Goal: Use online tool/utility: Utilize a website feature to perform a specific function

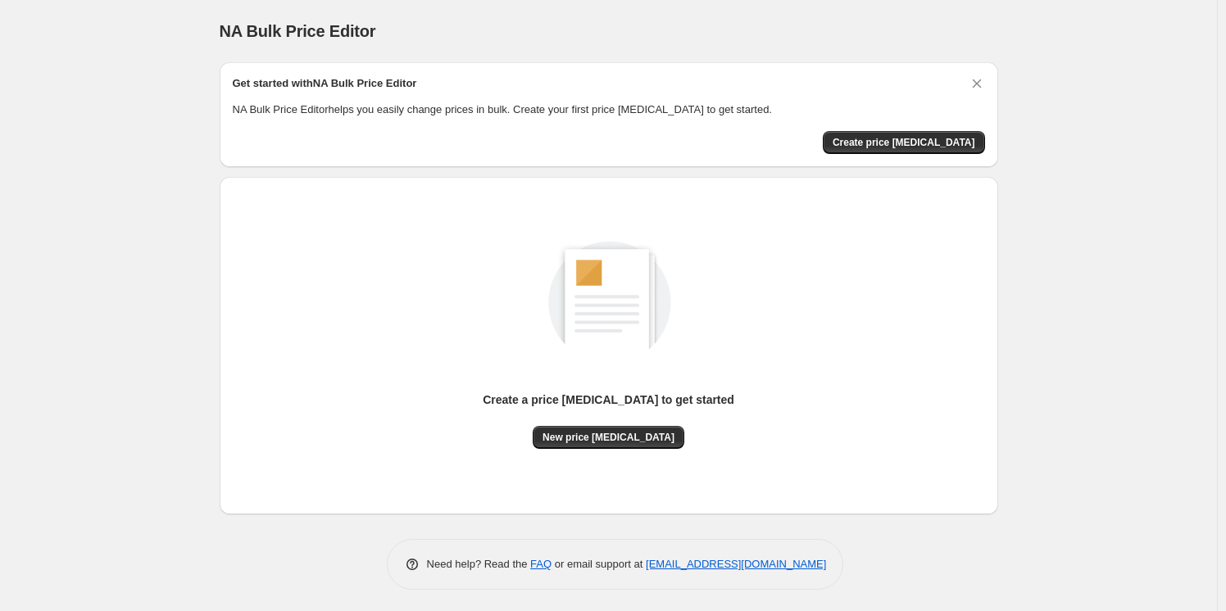
click at [588, 450] on div "Create a price change job to get started New price change job" at bounding box center [609, 345] width 752 height 311
click at [588, 446] on button "New price change job" at bounding box center [609, 437] width 152 height 23
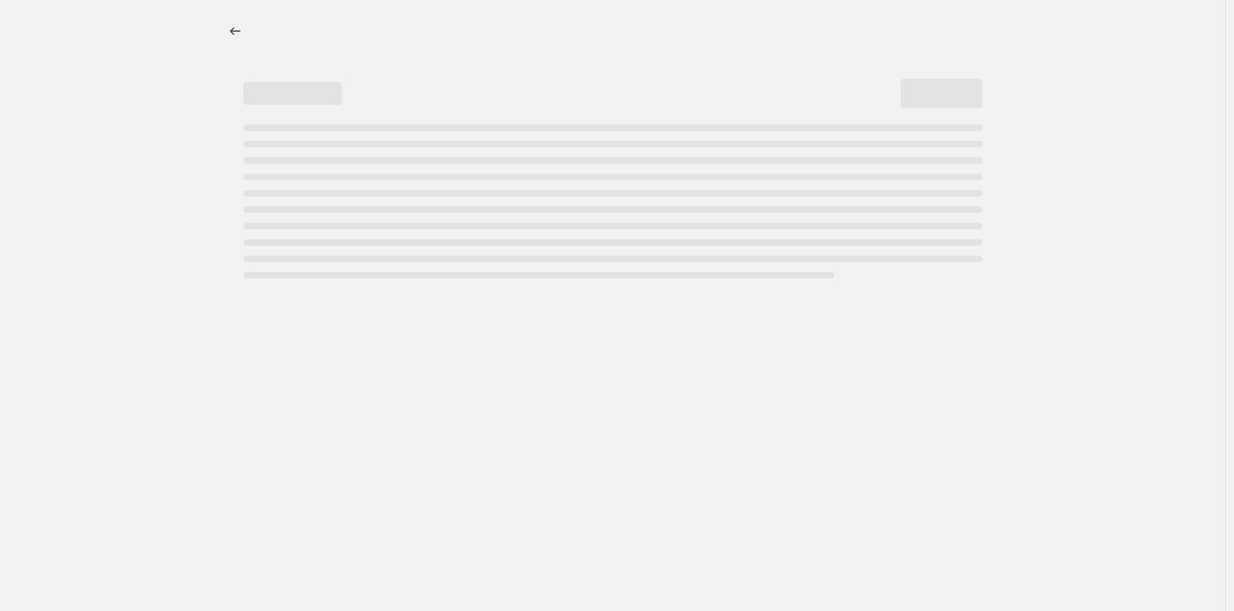
select select "percentage"
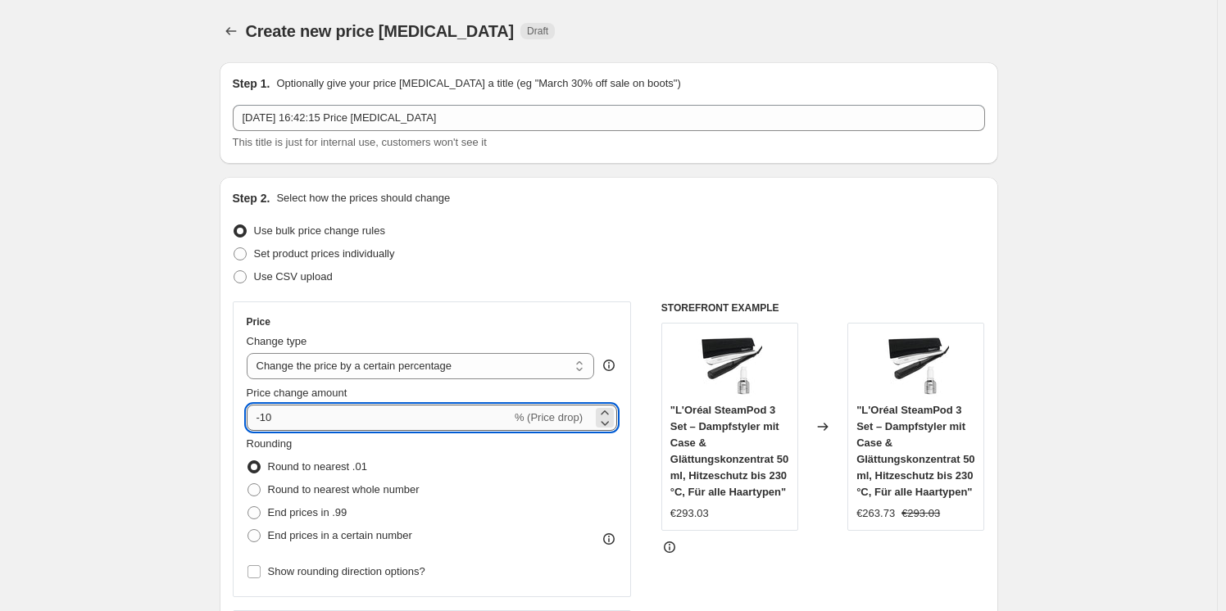
click at [330, 427] on input "-10" at bounding box center [379, 418] width 265 height 26
type input "-1"
type input "-2"
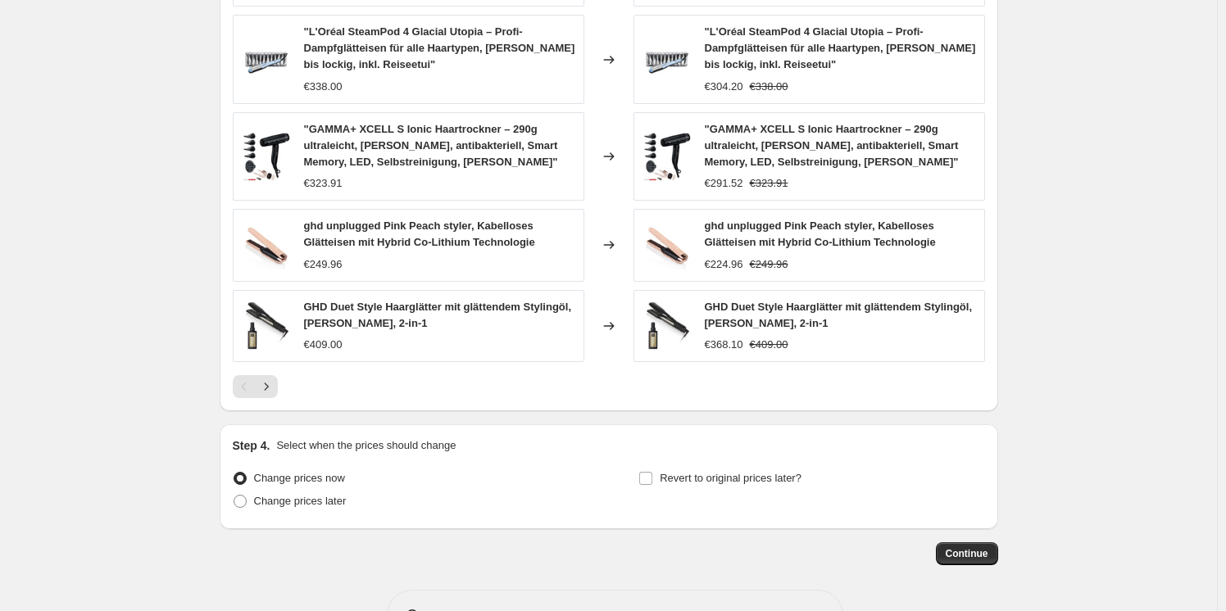
scroll to position [1100, 0]
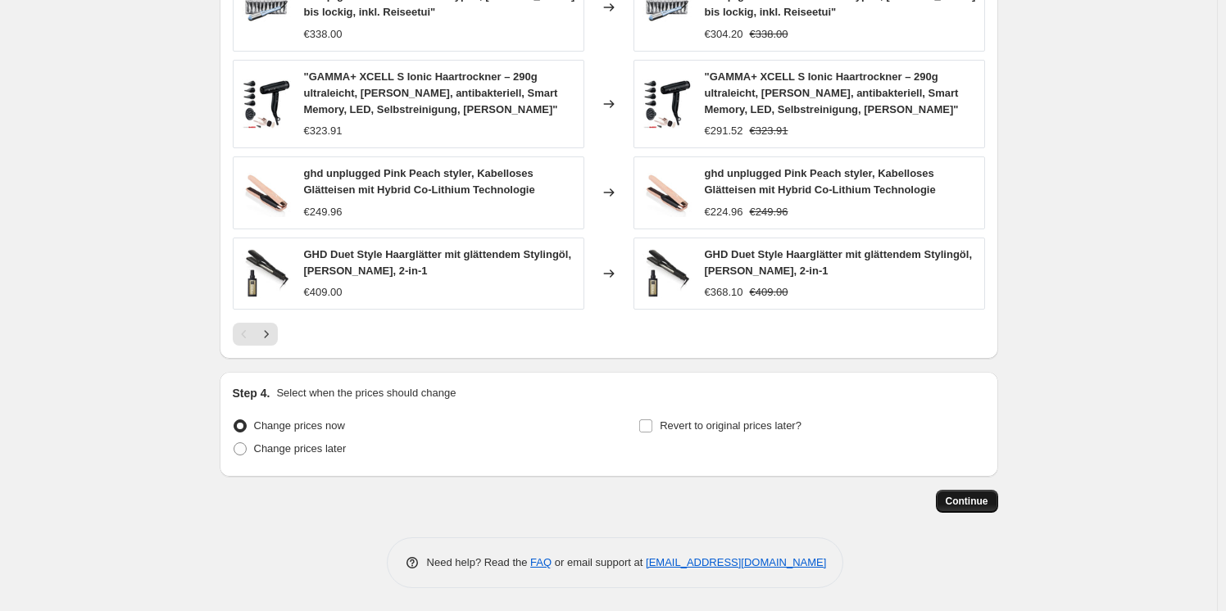
type input "-30"
click at [981, 501] on span "Continue" at bounding box center [967, 501] width 43 height 13
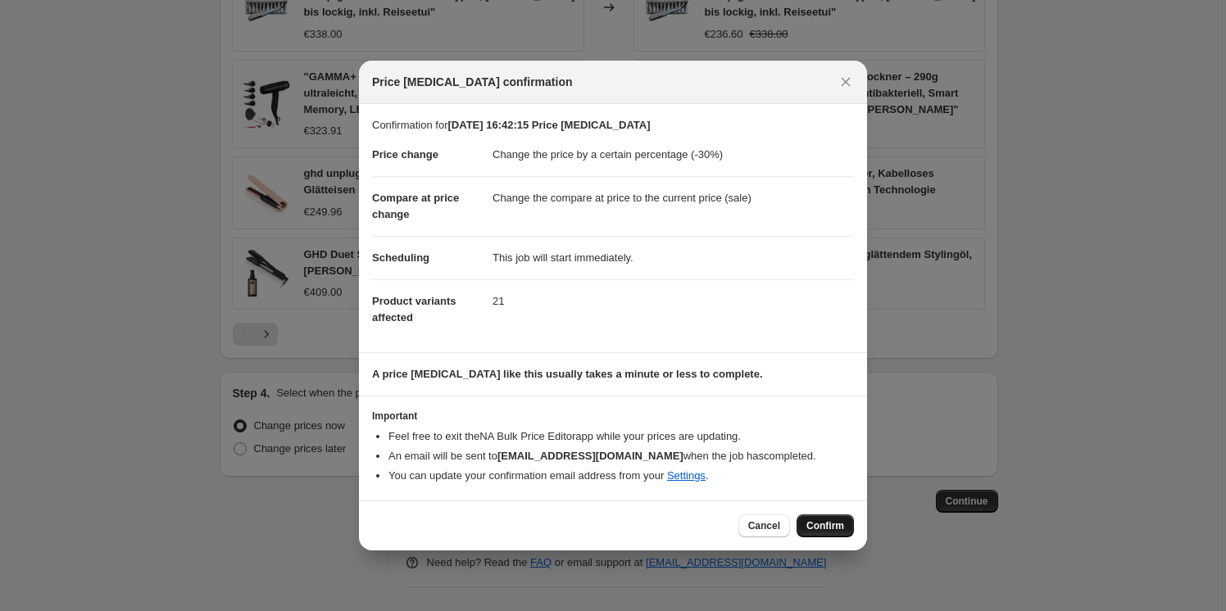
click at [808, 529] on span "Confirm" at bounding box center [825, 526] width 38 height 13
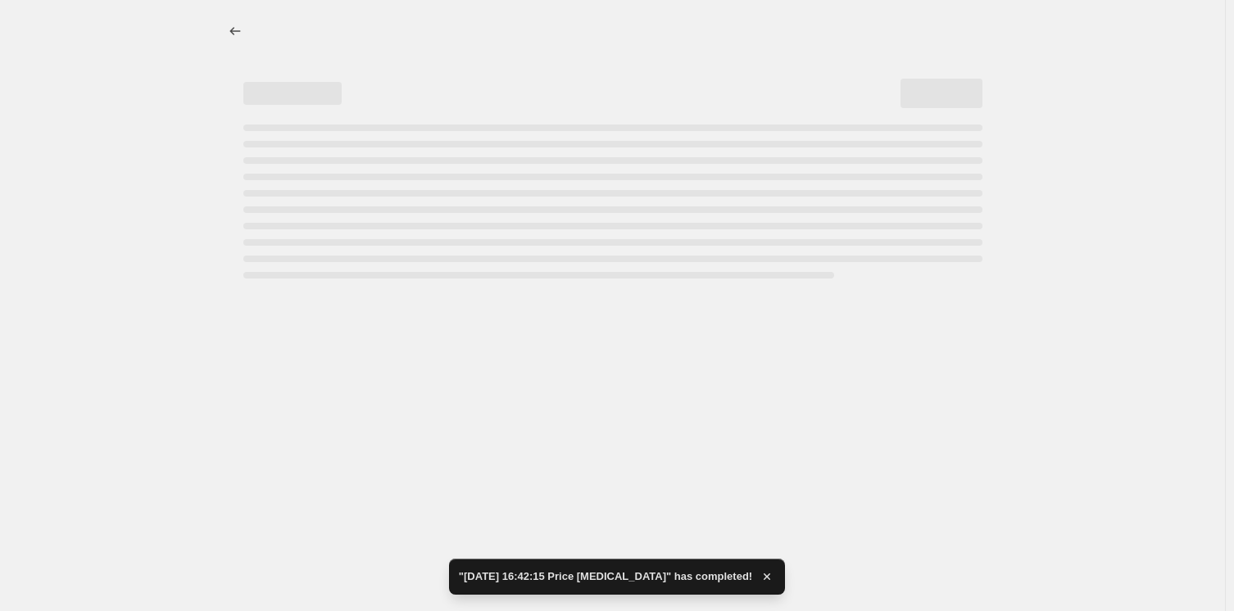
select select "percentage"
